Goal: Task Accomplishment & Management: Use online tool/utility

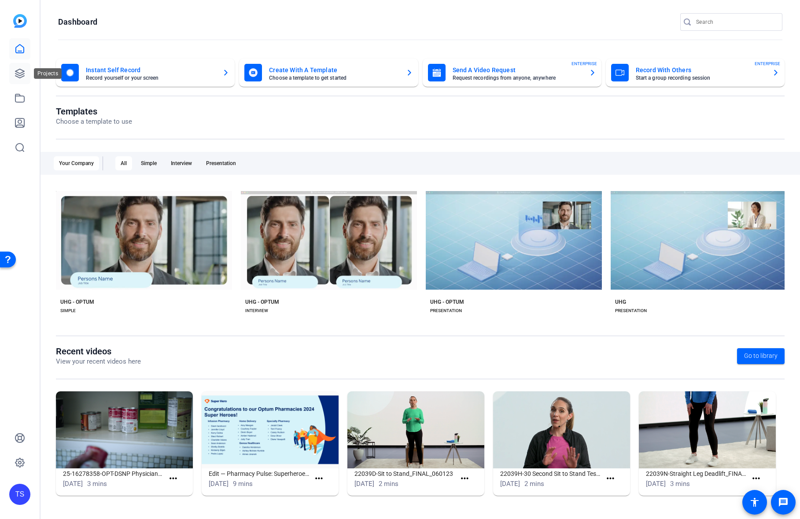
click at [22, 77] on icon at bounding box center [19, 73] width 9 height 9
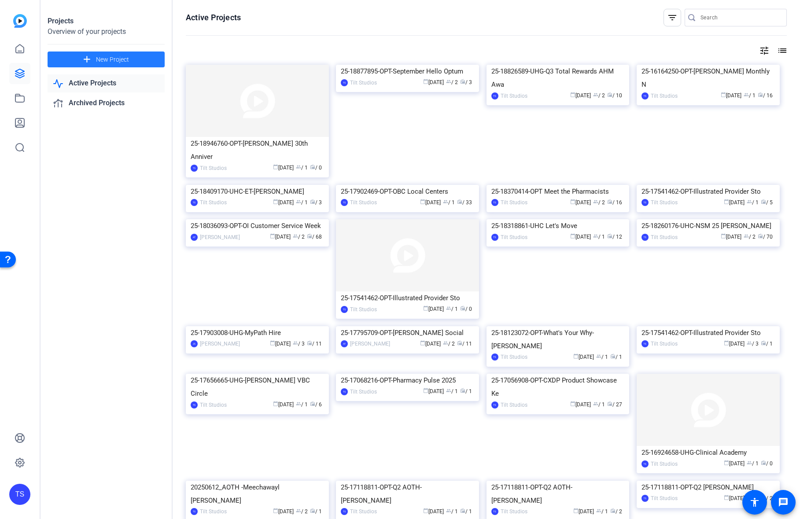
click at [122, 60] on span "New Project" at bounding box center [112, 59] width 33 height 9
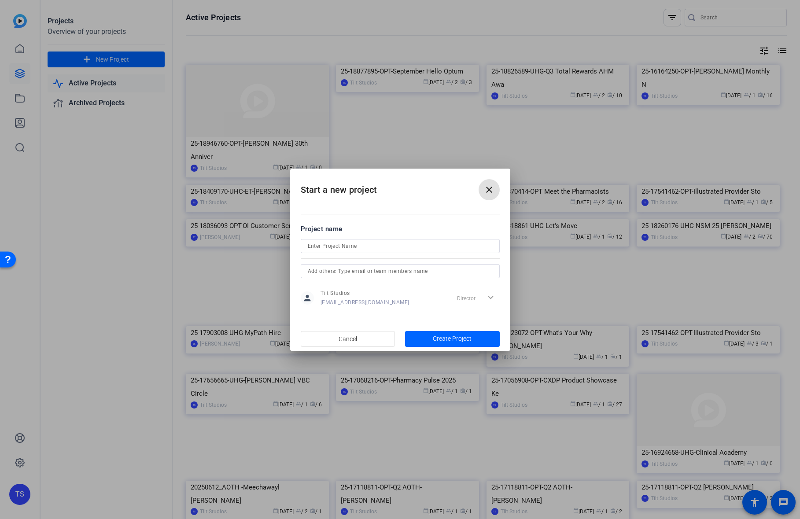
click at [392, 242] on input at bounding box center [400, 246] width 185 height 11
paste input "25-18989608-UHC-Government Programs Leaders AEM"
type input "25-18989608-UHC-Government Programs Leaders AEM"
click at [460, 338] on span "Create Project" at bounding box center [452, 338] width 39 height 9
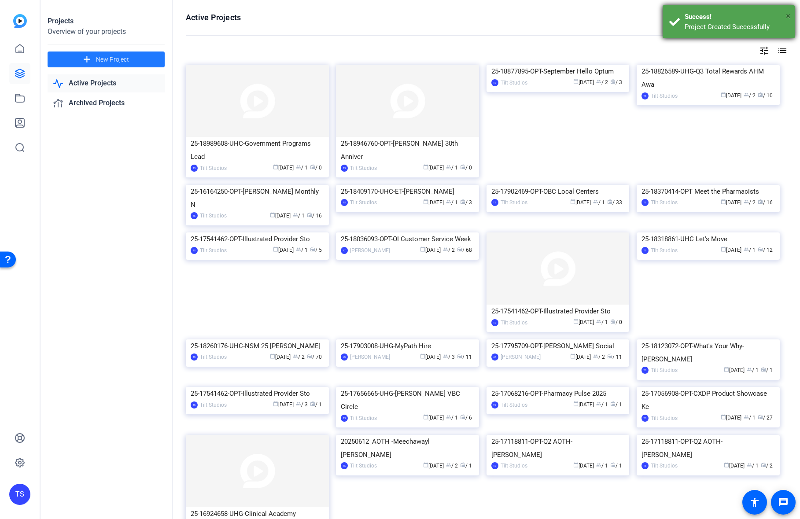
click at [789, 15] on span "×" at bounding box center [788, 16] width 5 height 11
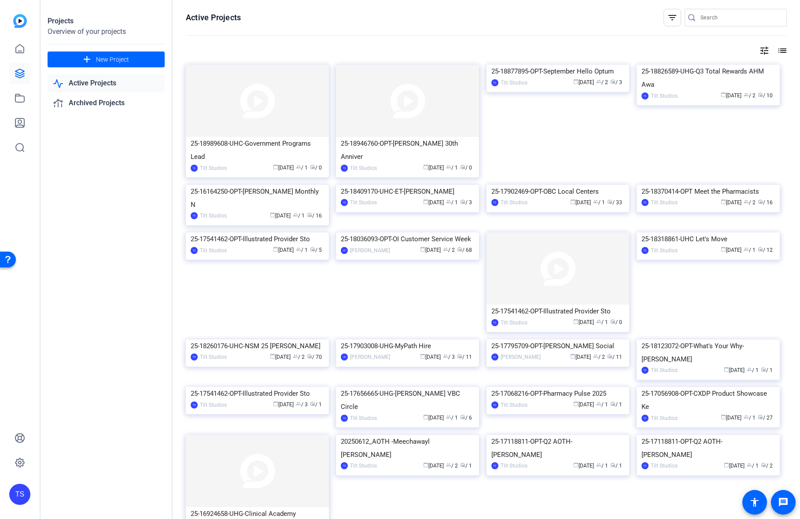
click at [80, 157] on div "Projects Overview of your projects add New Project Active Projects Archived Pro…" at bounding box center [107, 259] width 132 height 519
click at [289, 120] on img at bounding box center [257, 101] width 143 height 72
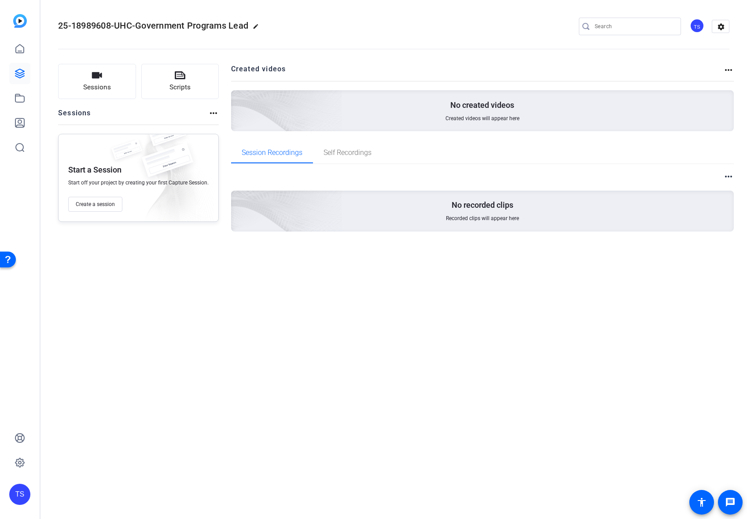
click at [258, 28] on mat-icon "edit" at bounding box center [258, 28] width 11 height 11
click at [98, 28] on input "25-18989608-UHC-Government Programs Lead" at bounding box center [94, 26] width 58 height 11
drag, startPoint x: 98, startPoint y: 28, endPoint x: 90, endPoint y: 27, distance: 8.0
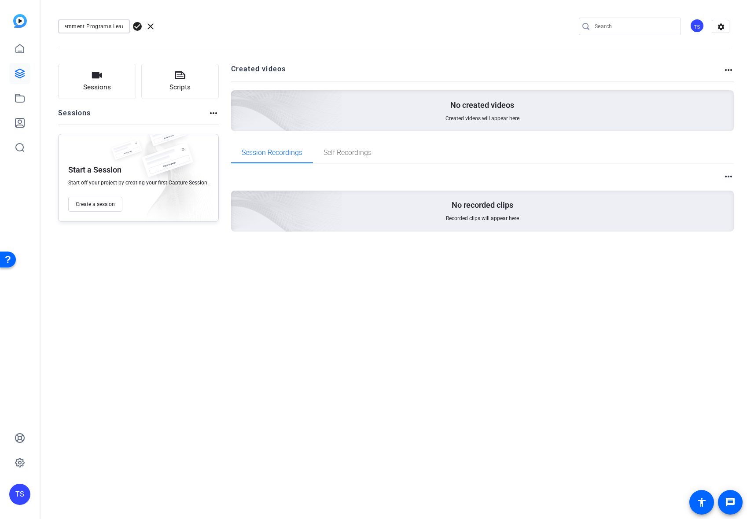
click at [197, 28] on div "25-18989608-UHC-Government Programs Lead check_circle clear TS settings" at bounding box center [393, 26] width 671 height 13
paste input "ers AEM"
drag, startPoint x: 86, startPoint y: 24, endPoint x: 36, endPoint y: 24, distance: 50.6
click at [19, 23] on mat-sidenav-container "TS 25-18989608-UHC-Government Programs Leaders AEM check_circle clear TS settin…" at bounding box center [373, 259] width 747 height 519
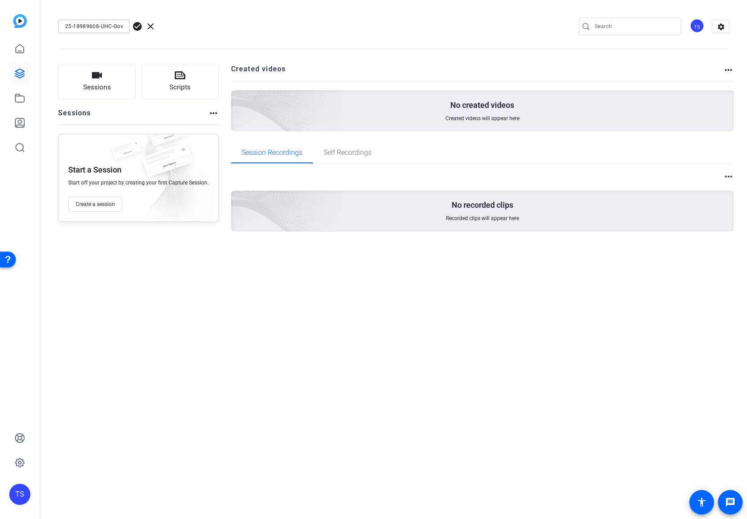
type input "25-18989608-UHC-Government Programs Leaders AEM"
drag, startPoint x: 111, startPoint y: 27, endPoint x: 104, endPoint y: 27, distance: 6.2
click at [111, 27] on input "25-18989608-UHC-Government Programs Leaders AEM" at bounding box center [94, 26] width 58 height 11
drag, startPoint x: 104, startPoint y: 27, endPoint x: 179, endPoint y: 29, distance: 74.9
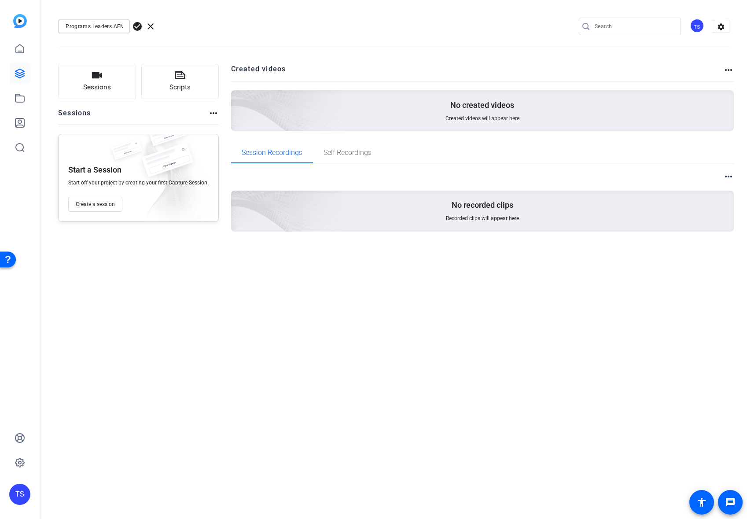
click at [179, 29] on div "25-18989608-UHC-Government Programs Leaders AEM check_circle clear TS settings" at bounding box center [393, 26] width 671 height 13
click at [138, 287] on div "25-18989608-UHC-Government Programs Leaders AEM check_circle clear TS settings …" at bounding box center [394, 259] width 707 height 519
click at [140, 26] on span "check_circle" at bounding box center [137, 26] width 11 height 11
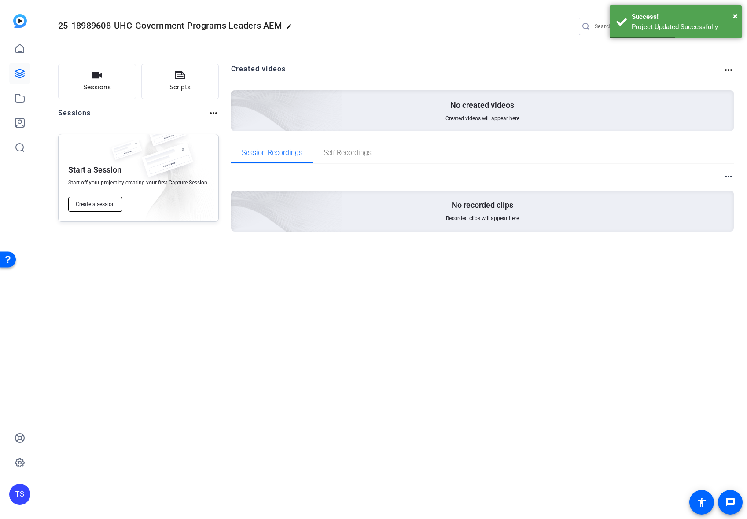
click at [107, 203] on span "Create a session" at bounding box center [95, 204] width 39 height 7
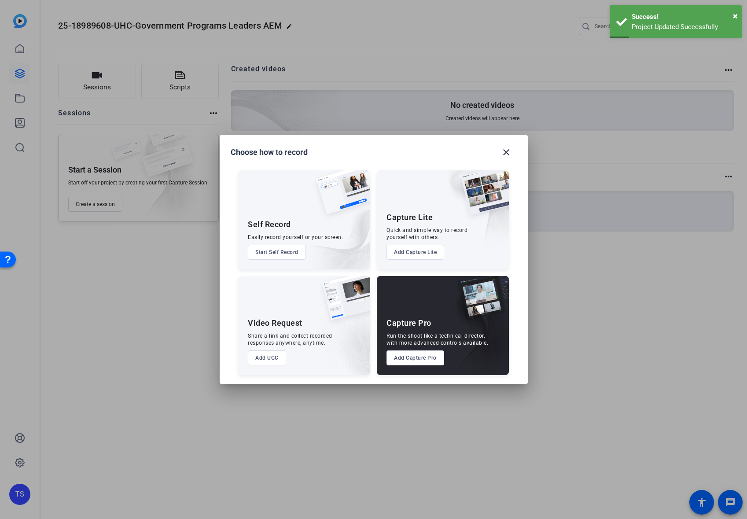
click at [423, 357] on button "Add Capture Pro" at bounding box center [416, 357] width 58 height 15
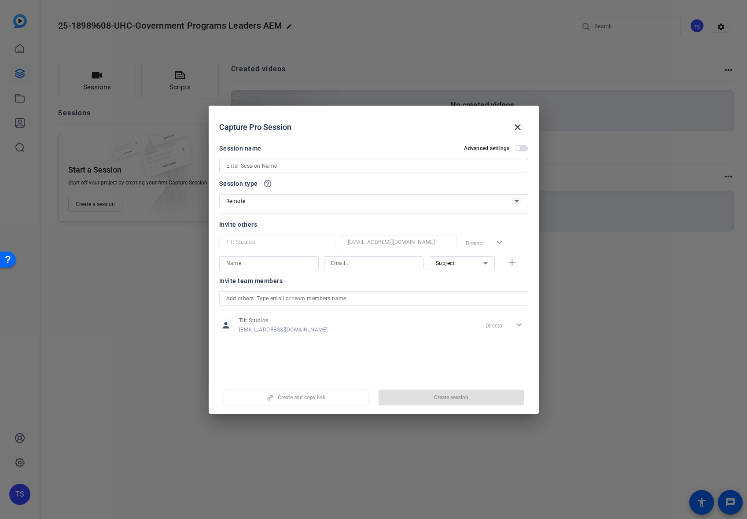
click at [263, 165] on input at bounding box center [373, 166] width 295 height 11
paste input "25-18989608-UHC-Government Programs Leaders AEM"
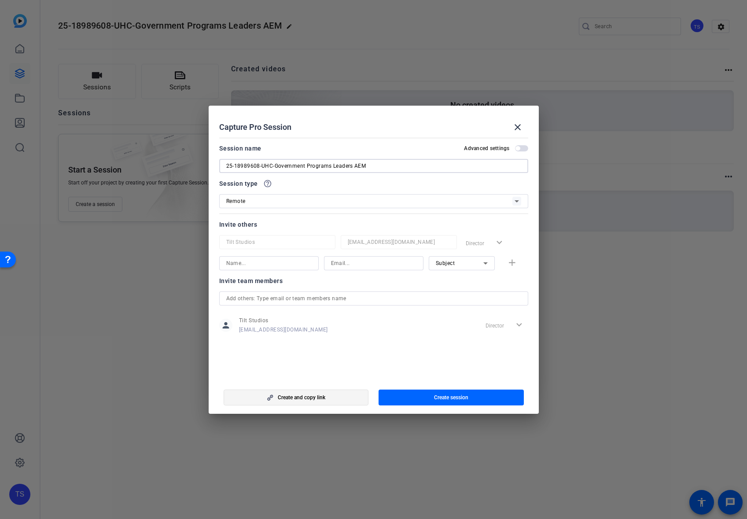
type input "25-18989608-UHC-Government Programs Leaders AEM"
click at [349, 399] on span "button" at bounding box center [296, 397] width 144 height 21
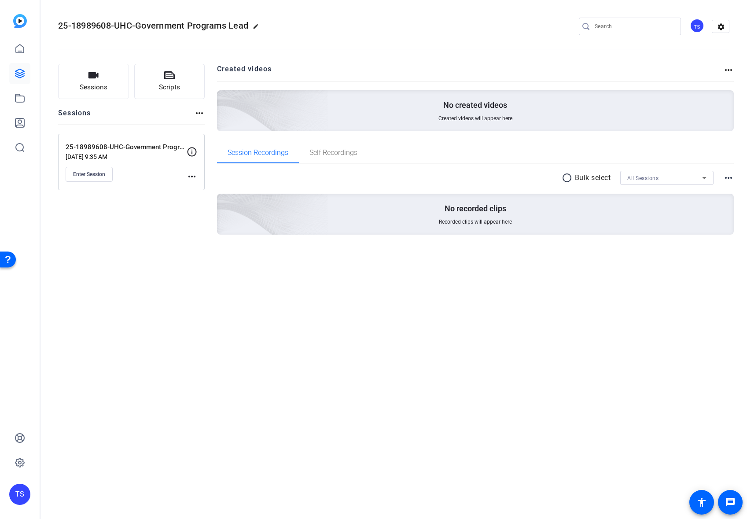
click at [190, 181] on mat-icon "more_horiz" at bounding box center [192, 176] width 11 height 11
click at [195, 189] on span "Edit Session" at bounding box center [214, 189] width 40 height 11
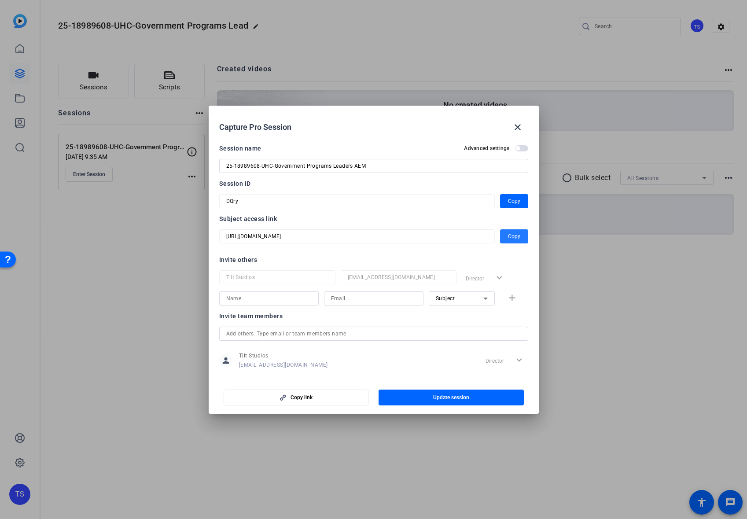
click at [509, 237] on span "Copy" at bounding box center [514, 236] width 12 height 11
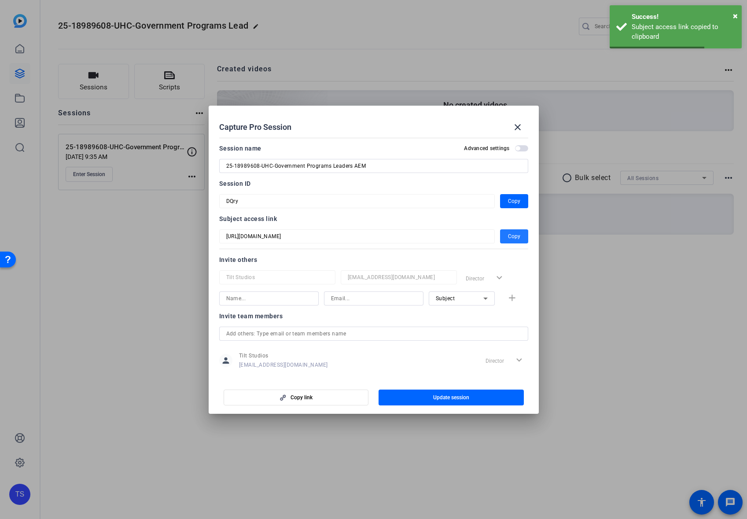
drag, startPoint x: 522, startPoint y: 125, endPoint x: 506, endPoint y: 122, distance: 15.7
click at [521, 125] on mat-icon "close" at bounding box center [518, 127] width 11 height 11
